Goal: Check status: Check status

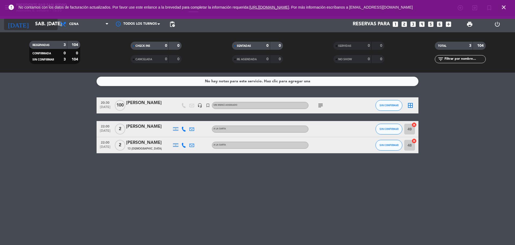
click at [56, 24] on icon "arrow_drop_down" at bounding box center [53, 24] width 6 height 6
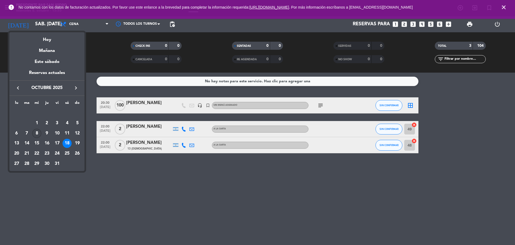
click at [37, 130] on div "8" at bounding box center [36, 133] width 9 height 9
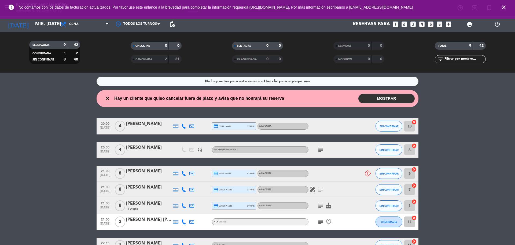
click at [476, 171] on bookings-row "20:00 [DATE] 4 [PERSON_NAME] credit_card visa * 4483 stripe A LA CARTA SIN CONF…" at bounding box center [257, 205] width 515 height 175
click at [509, 219] on bookings-row "20:00 [DATE] 4 [PERSON_NAME] credit_card visa * 4483 stripe A LA CARTA SIN CONF…" at bounding box center [257, 205] width 515 height 175
drag, startPoint x: 509, startPoint y: 219, endPoint x: 421, endPoint y: 189, distance: 93.8
click at [421, 189] on bookings-row "20:00 [DATE] 4 [PERSON_NAME] credit_card visa * 4483 stripe A LA CARTA SIN CONF…" at bounding box center [257, 205] width 515 height 175
click at [349, 188] on div "healing subject" at bounding box center [333, 189] width 48 height 16
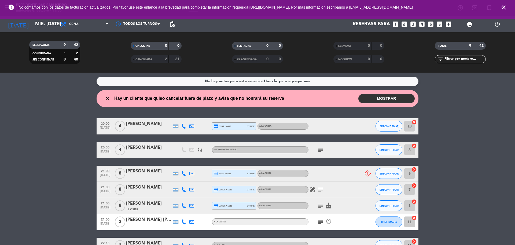
click at [123, 185] on span "8" at bounding box center [120, 189] width 10 height 11
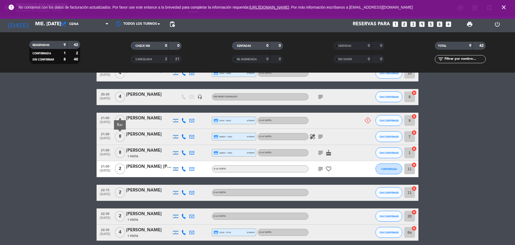
scroll to position [54, 0]
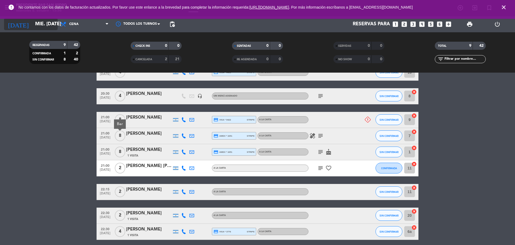
click at [53, 24] on icon "arrow_drop_down" at bounding box center [53, 24] width 6 height 6
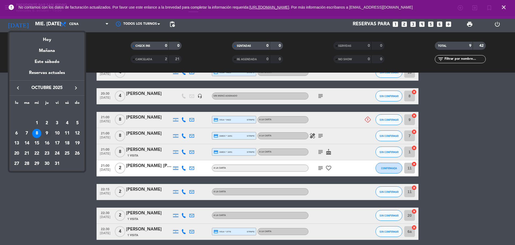
click at [46, 131] on div "9" at bounding box center [46, 133] width 9 height 9
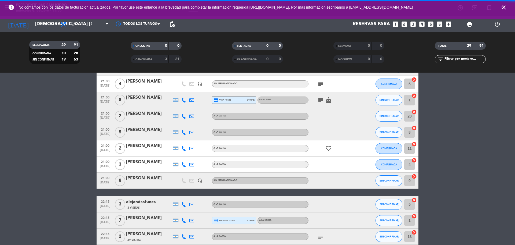
scroll to position [33, 0]
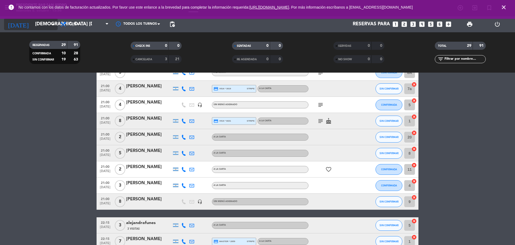
click at [53, 24] on icon "arrow_drop_down" at bounding box center [53, 24] width 6 height 6
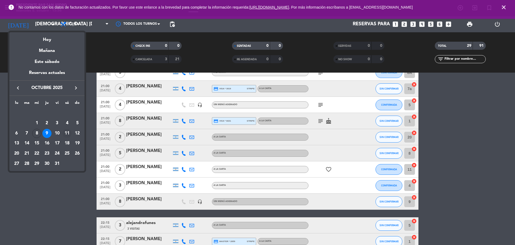
click at [67, 131] on div "11" at bounding box center [67, 133] width 9 height 9
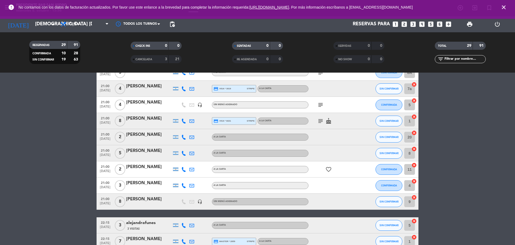
type input "sáb. [DATE]"
